Goal: Navigation & Orientation: Go to known website

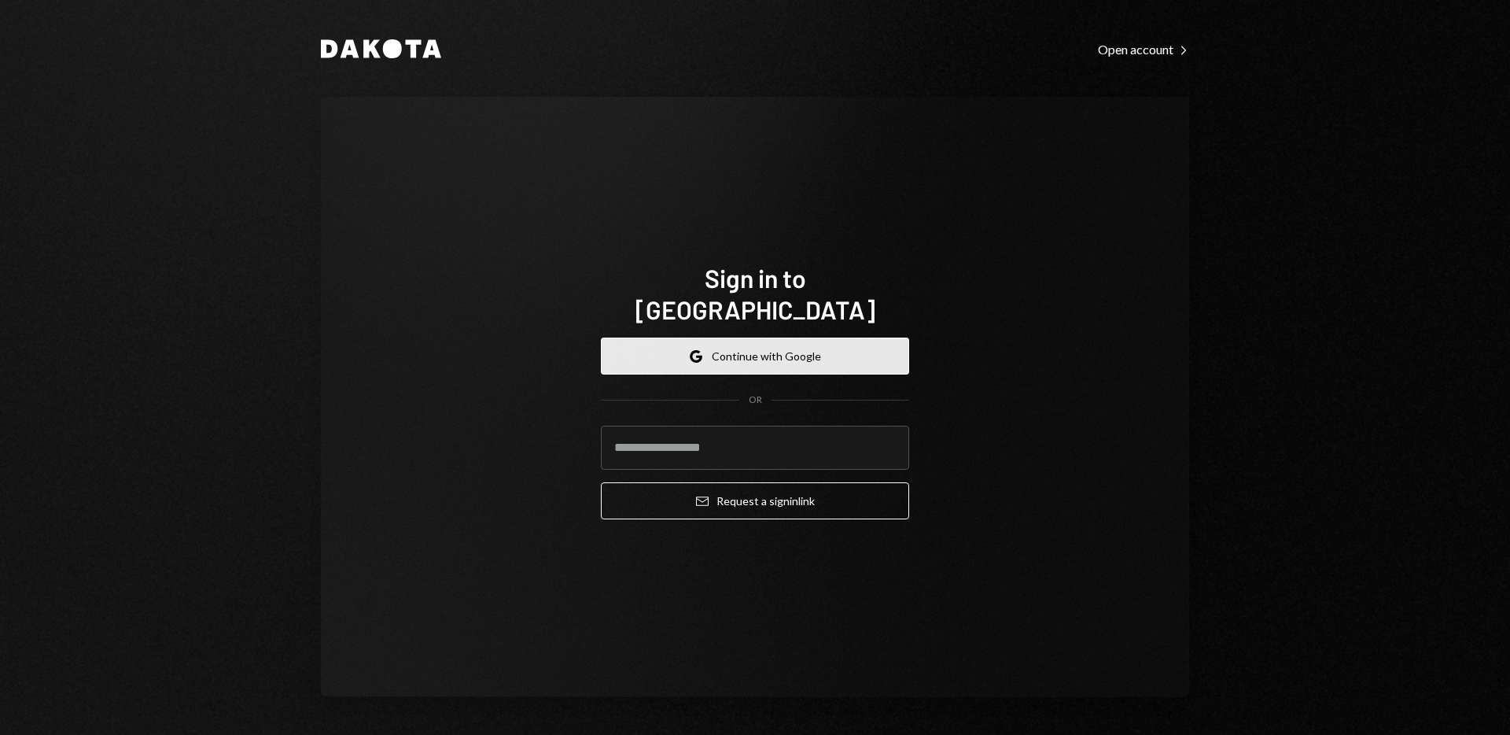
click at [846, 348] on button "Google Continue with Google" at bounding box center [755, 355] width 308 height 37
click at [847, 341] on button "Google Continue with Google" at bounding box center [755, 355] width 308 height 37
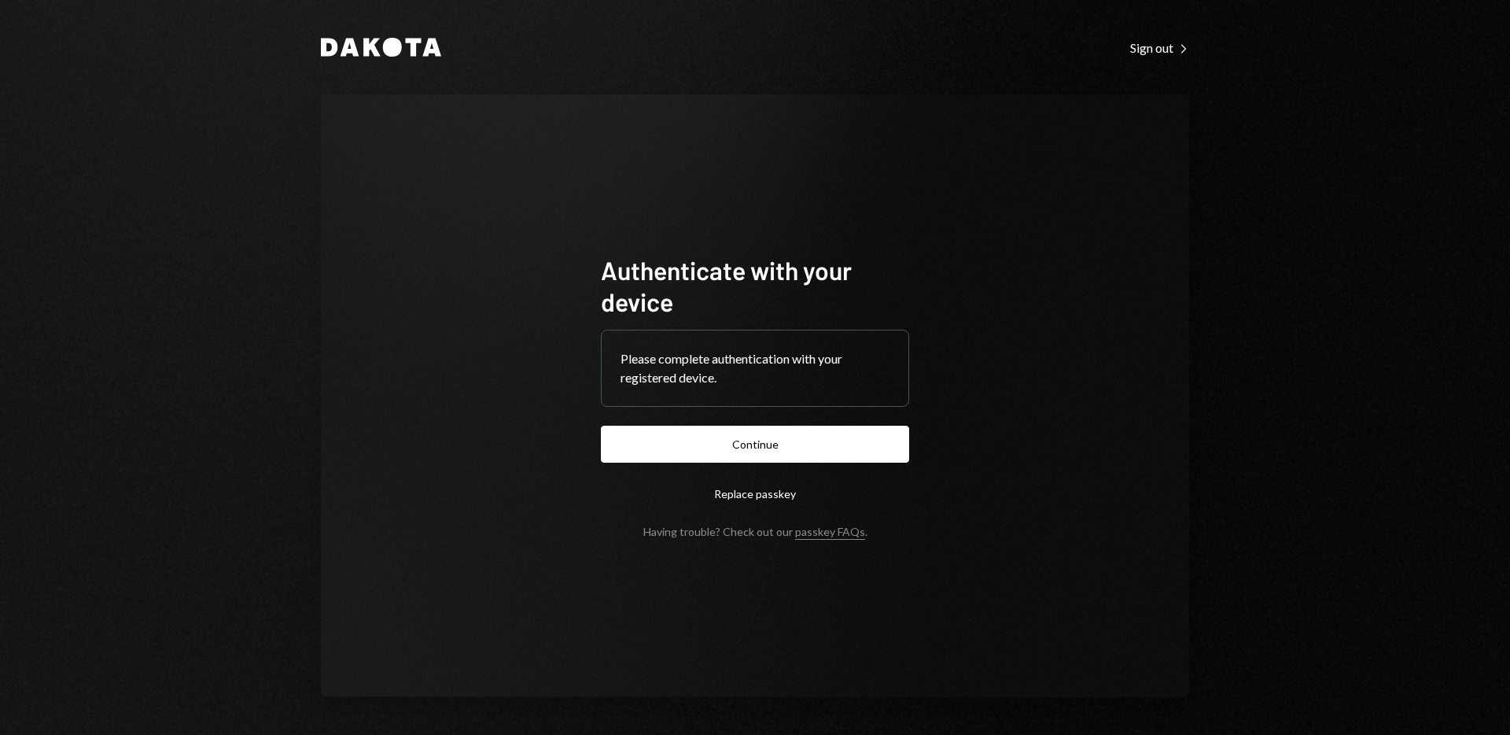
click at [829, 472] on form "Authenticate with your device Please complete authentication with your register…" at bounding box center [755, 396] width 308 height 284
click at [823, 451] on button "Continue" at bounding box center [755, 444] width 308 height 37
